Goal: Find specific page/section: Find specific page/section

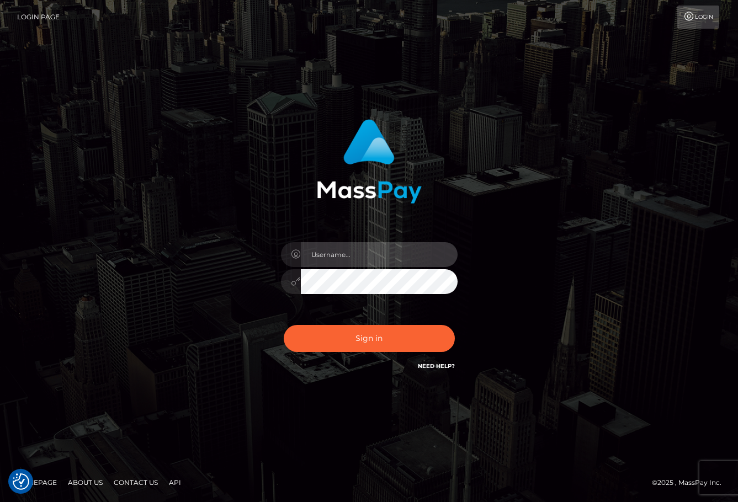
type input "ChristianC.xcite"
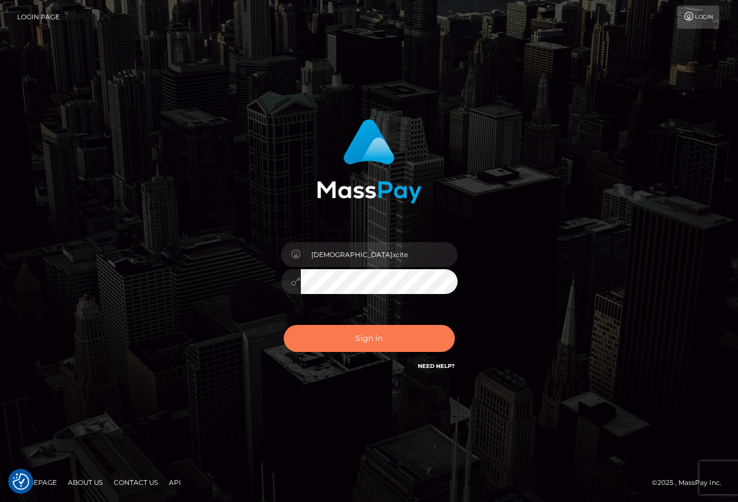
drag, startPoint x: 390, startPoint y: 332, endPoint x: 388, endPoint y: 344, distance: 12.2
click at [390, 332] on button "Sign in" at bounding box center [369, 338] width 171 height 27
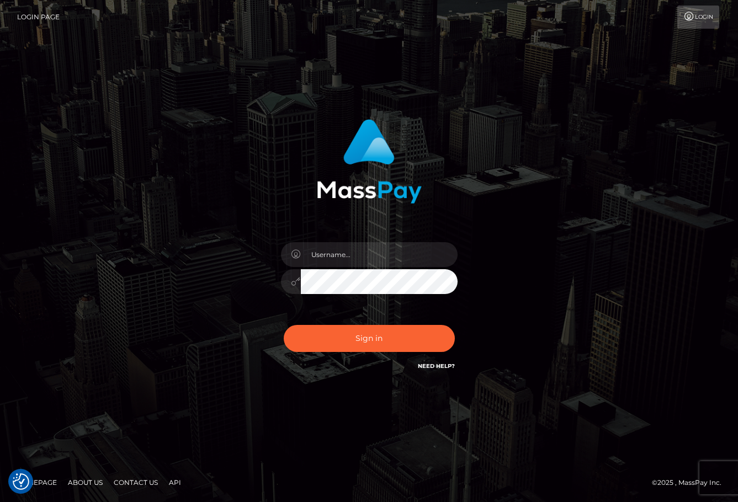
type input "ChristianC.xcite"
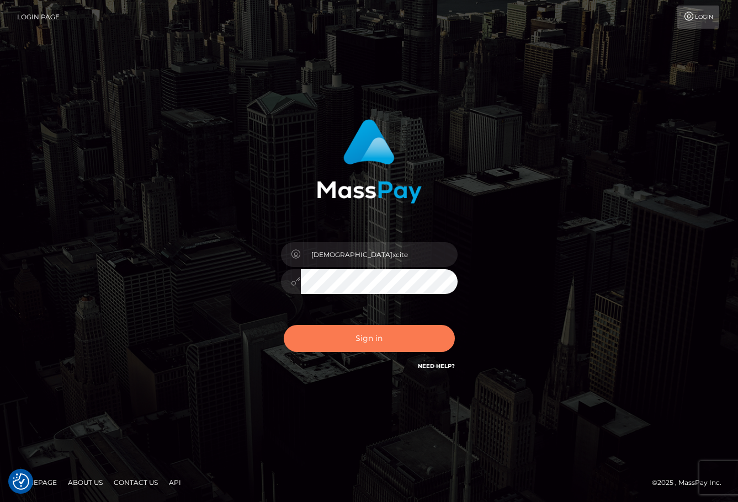
click at [344, 344] on button "Sign in" at bounding box center [369, 338] width 171 height 27
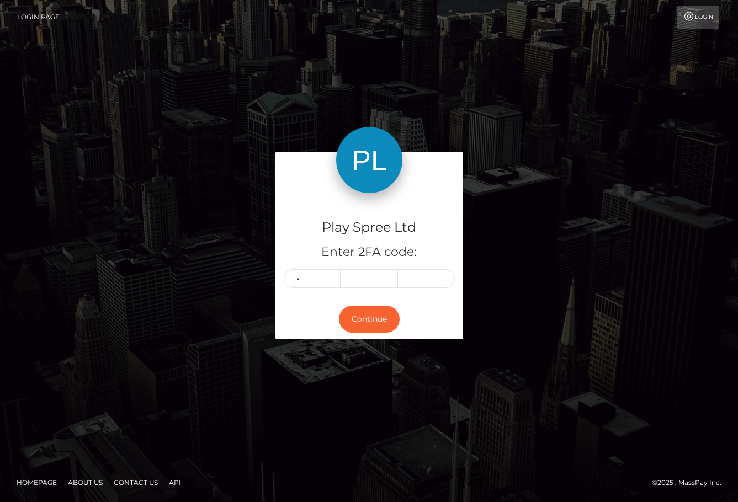
type input "1"
type input "8"
type input "9"
type input "0"
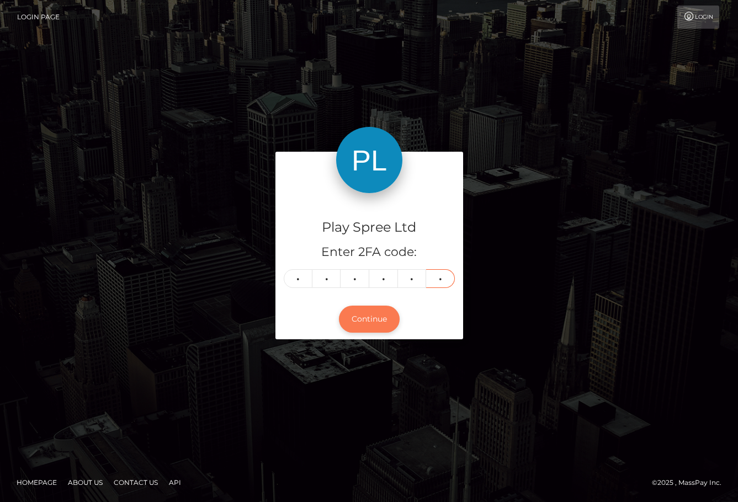
type input "6"
click at [372, 313] on button "Continue" at bounding box center [369, 319] width 61 height 27
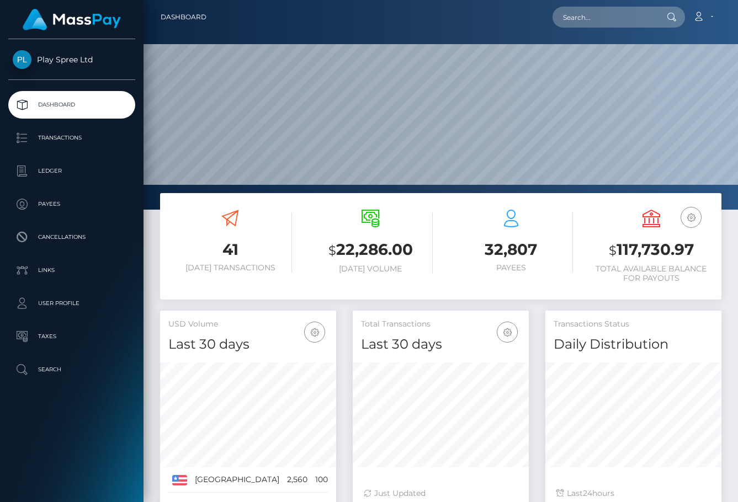
scroll to position [196, 176]
click at [610, 18] on input "text" at bounding box center [604, 17] width 104 height 21
paste input "421739"
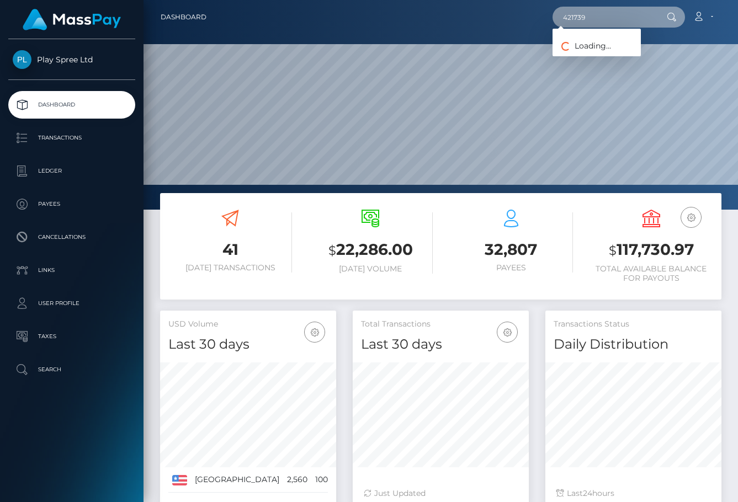
type input "421739"
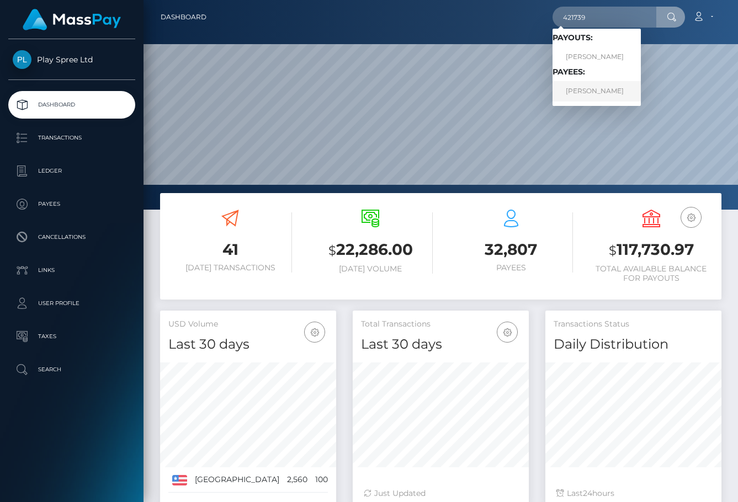
click at [599, 87] on link "TJ METTERNICH" at bounding box center [596, 91] width 88 height 20
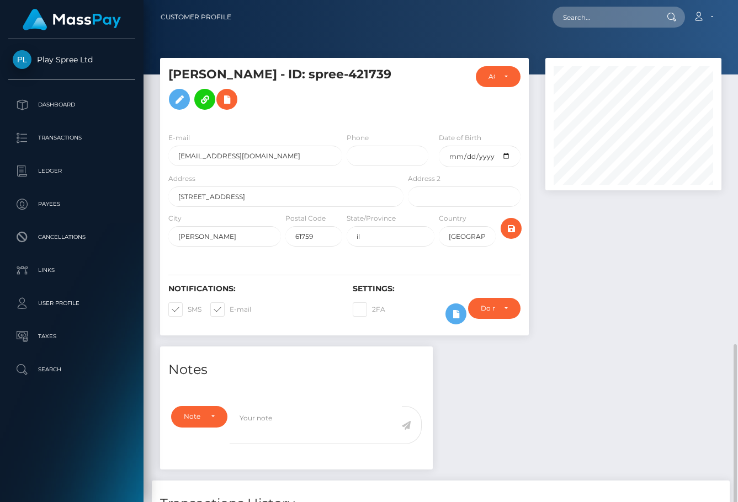
scroll to position [132, 176]
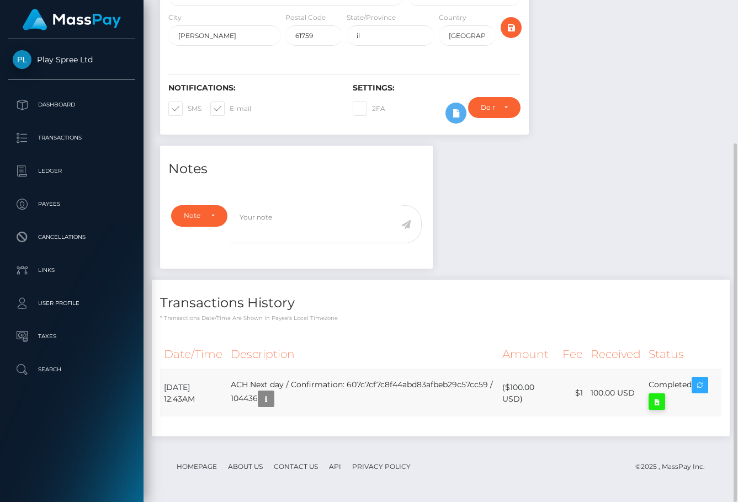
click at [655, 403] on icon at bounding box center [656, 402] width 13 height 14
